Goal: Communication & Community: Ask a question

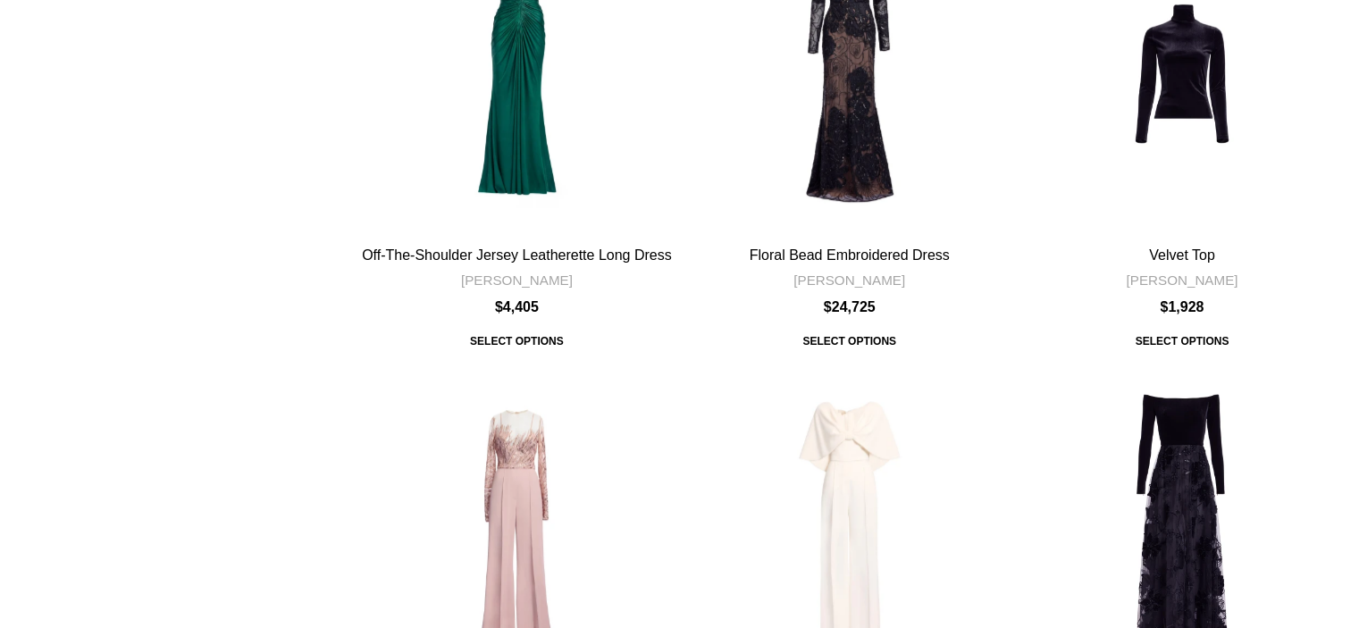
scroll to position [1415, 0]
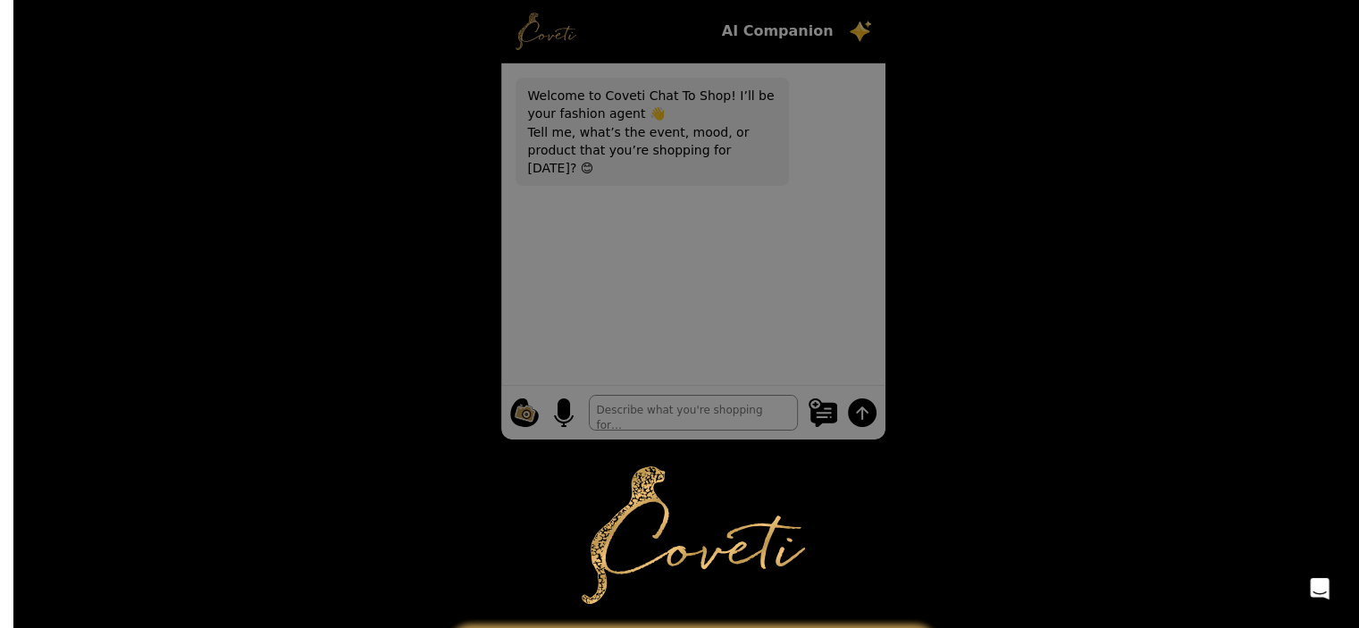
click at [589, 431] on textarea at bounding box center [693, 413] width 209 height 36
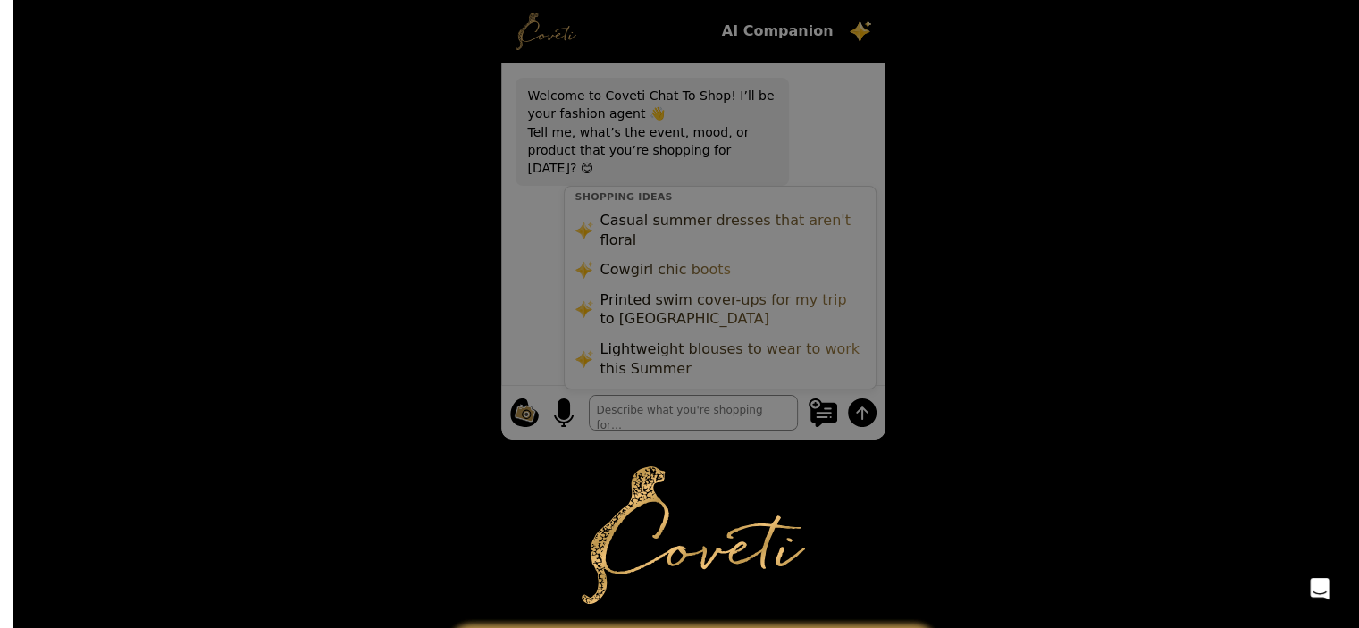
click at [501, 253] on div "Welcome to Coveti Chat To Shop! I’ll be your fashion agent 👋 Tell me, what’s th…" at bounding box center [693, 224] width 384 height 322
